Goal: Navigation & Orientation: Find specific page/section

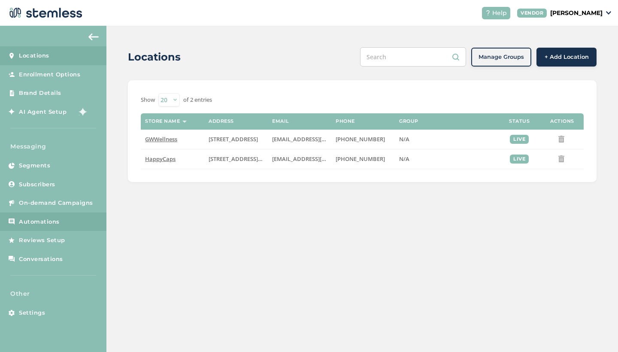
click at [34, 220] on span "Automations" at bounding box center [39, 221] width 41 height 9
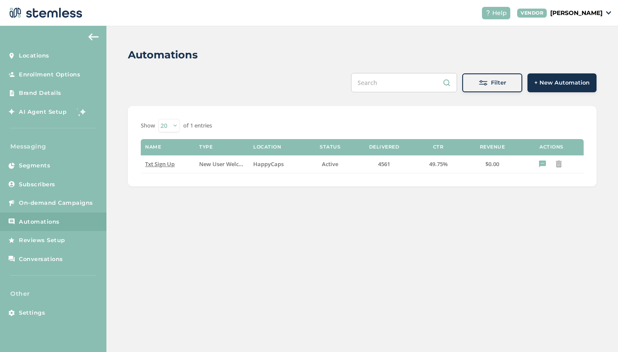
click at [292, 240] on div "Automations Filter + New Automation Show 20 50 100 of 1 entries Name Type Locat…" at bounding box center [361, 189] width 511 height 326
click at [163, 161] on span "Txt Sign Up" at bounding box center [160, 164] width 30 height 8
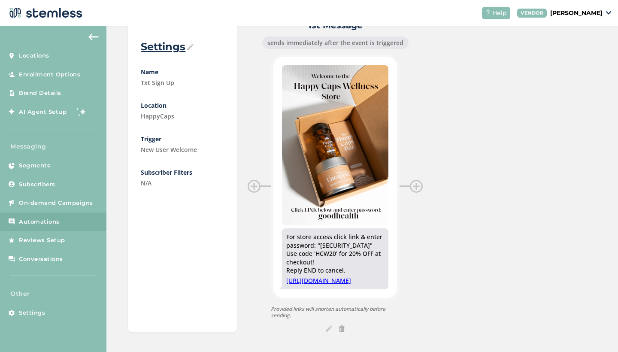
scroll to position [81, 0]
click at [40, 111] on span "AI Agent Setup" at bounding box center [43, 112] width 48 height 9
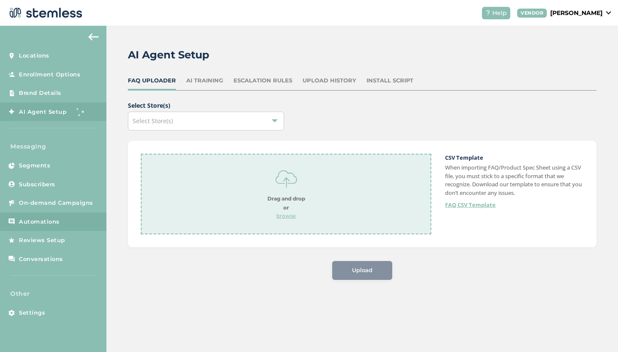
click at [42, 215] on link "Automations" at bounding box center [53, 221] width 106 height 19
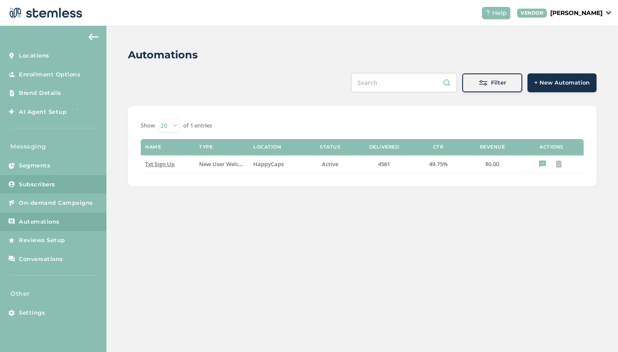
click at [38, 185] on span "Subscribers" at bounding box center [37, 184] width 36 height 9
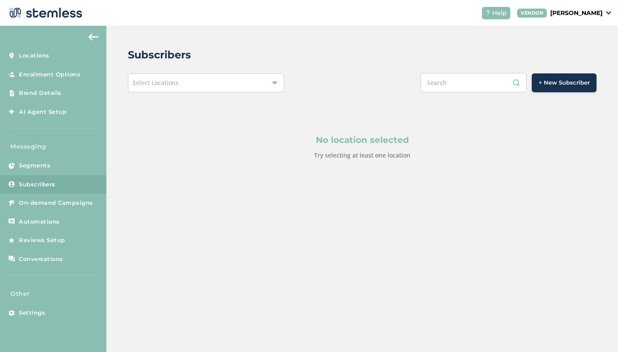
click at [205, 88] on div "Select Locations" at bounding box center [206, 82] width 156 height 19
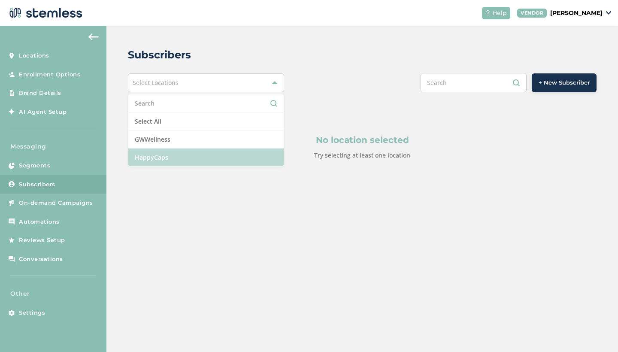
click at [157, 154] on li "HappyCaps" at bounding box center [205, 157] width 155 height 18
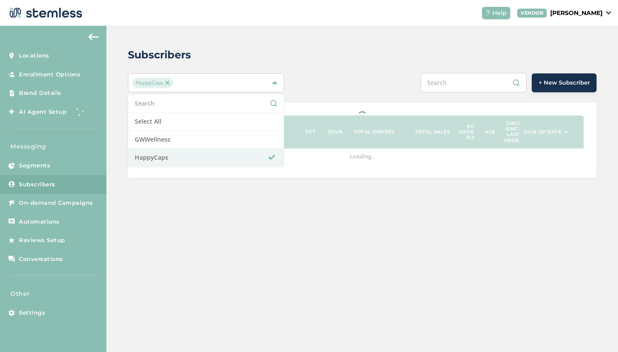
click at [361, 52] on div "Subscribers" at bounding box center [358, 54] width 461 height 15
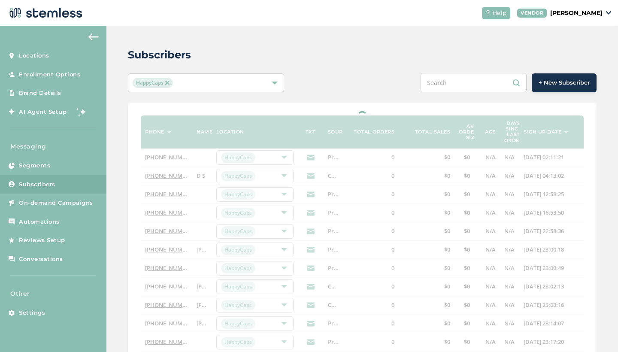
select select "100"
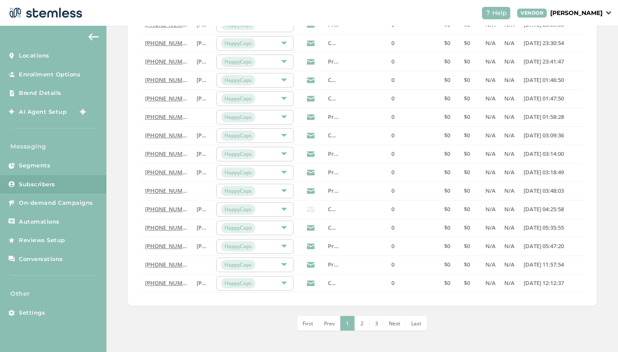
scroll to position [1720, 0]
click at [414, 326] on span "Last" at bounding box center [416, 323] width 10 height 7
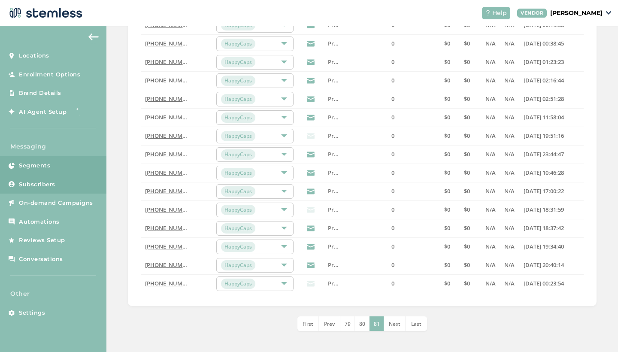
click at [35, 168] on span "Segments" at bounding box center [34, 165] width 31 height 9
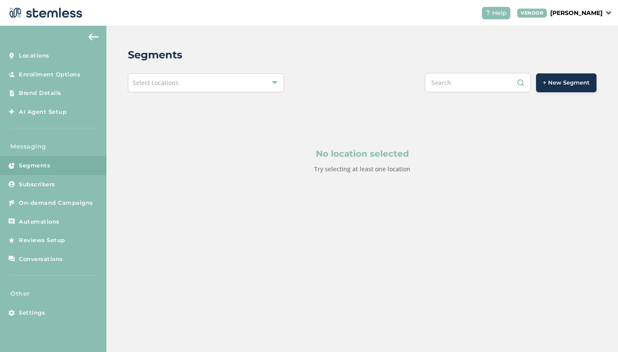
click at [226, 84] on div "Select Locations" at bounding box center [206, 82] width 156 height 19
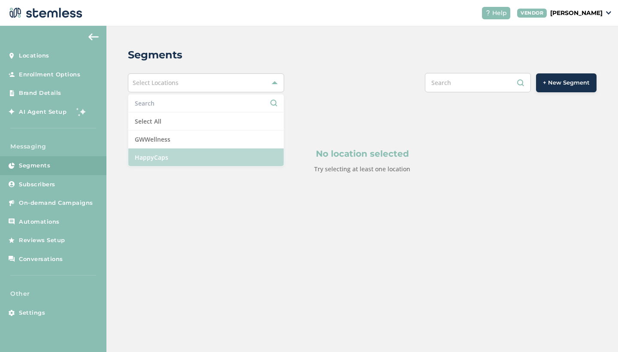
click at [174, 157] on li "HappyCaps" at bounding box center [205, 157] width 155 height 18
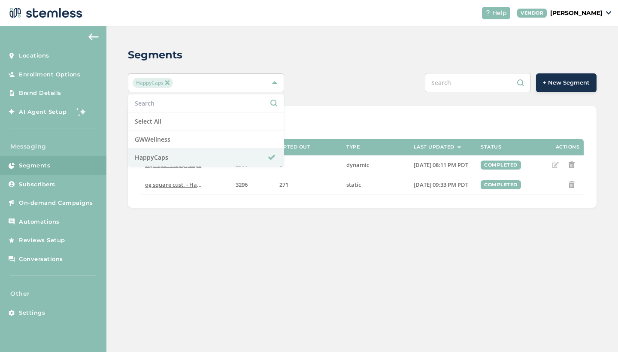
click at [310, 80] on div "HappyCaps Select All GWWellness HappyCaps + New Segment" at bounding box center [362, 82] width 468 height 19
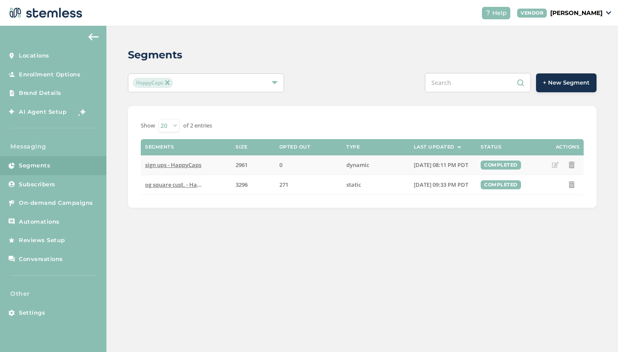
click at [178, 165] on span "sign ups - HappyCaps" at bounding box center [173, 165] width 56 height 8
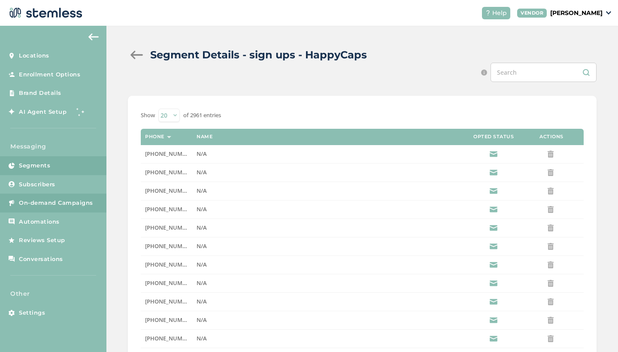
click at [46, 199] on span "On-demand Campaigns" at bounding box center [56, 203] width 74 height 9
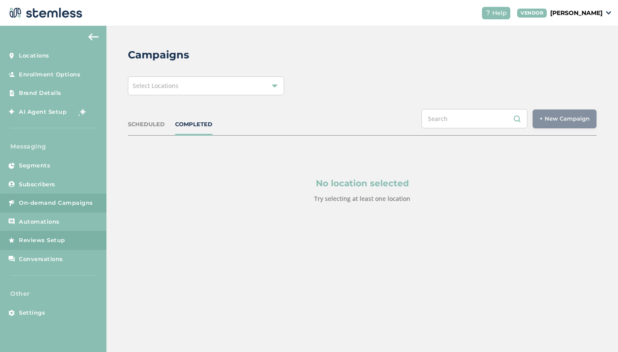
click at [49, 239] on span "Reviews Setup" at bounding box center [42, 240] width 46 height 9
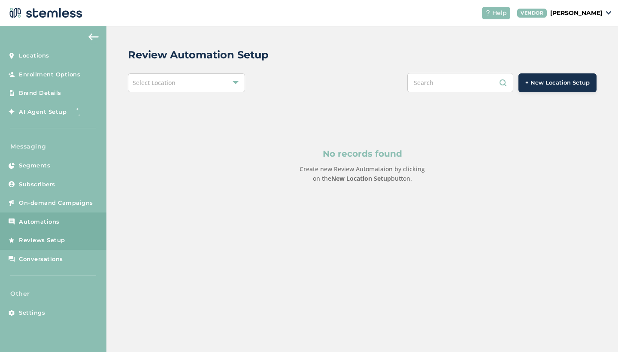
click at [46, 220] on span "Automations" at bounding box center [39, 221] width 41 height 9
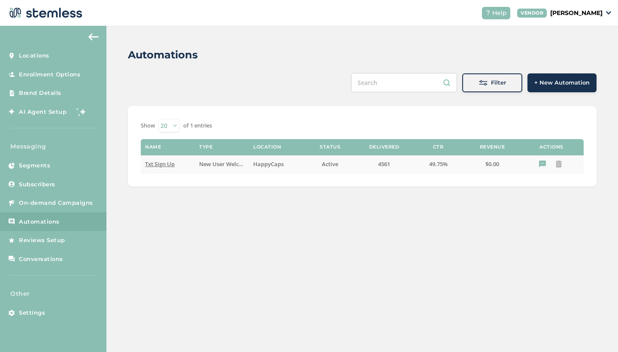
click at [164, 165] on span "Txt Sign Up" at bounding box center [160, 164] width 30 height 8
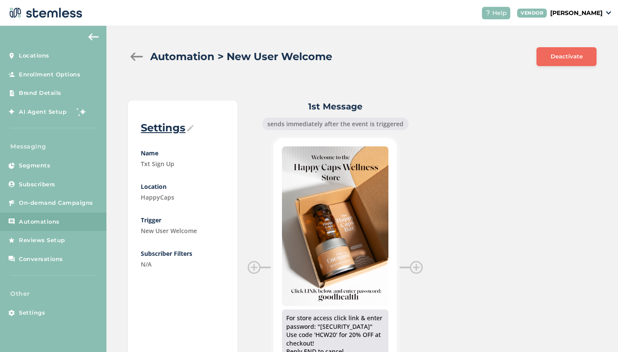
click at [135, 57] on div at bounding box center [136, 56] width 17 height 9
